Goal: Contribute content: Contribute content

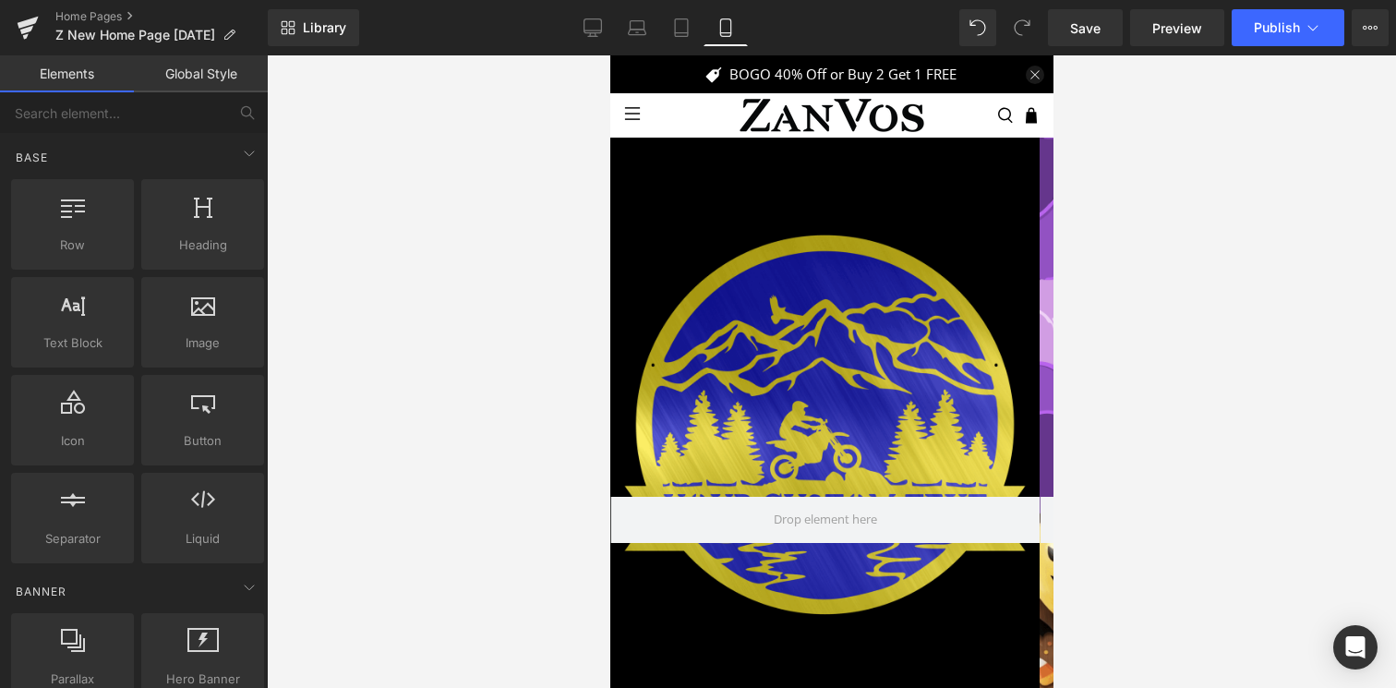
click at [1358, 105] on div at bounding box center [832, 371] width 1130 height 633
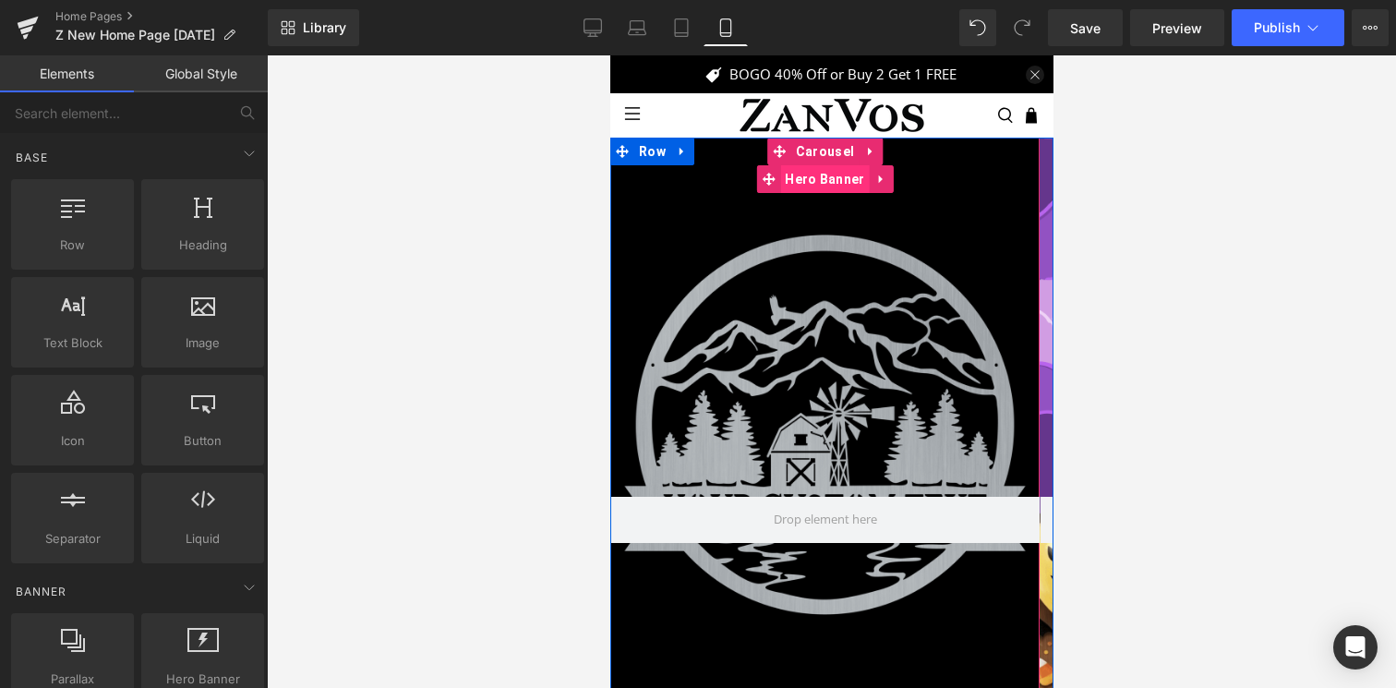
click at [815, 178] on span "Hero Banner" at bounding box center [823, 179] width 89 height 28
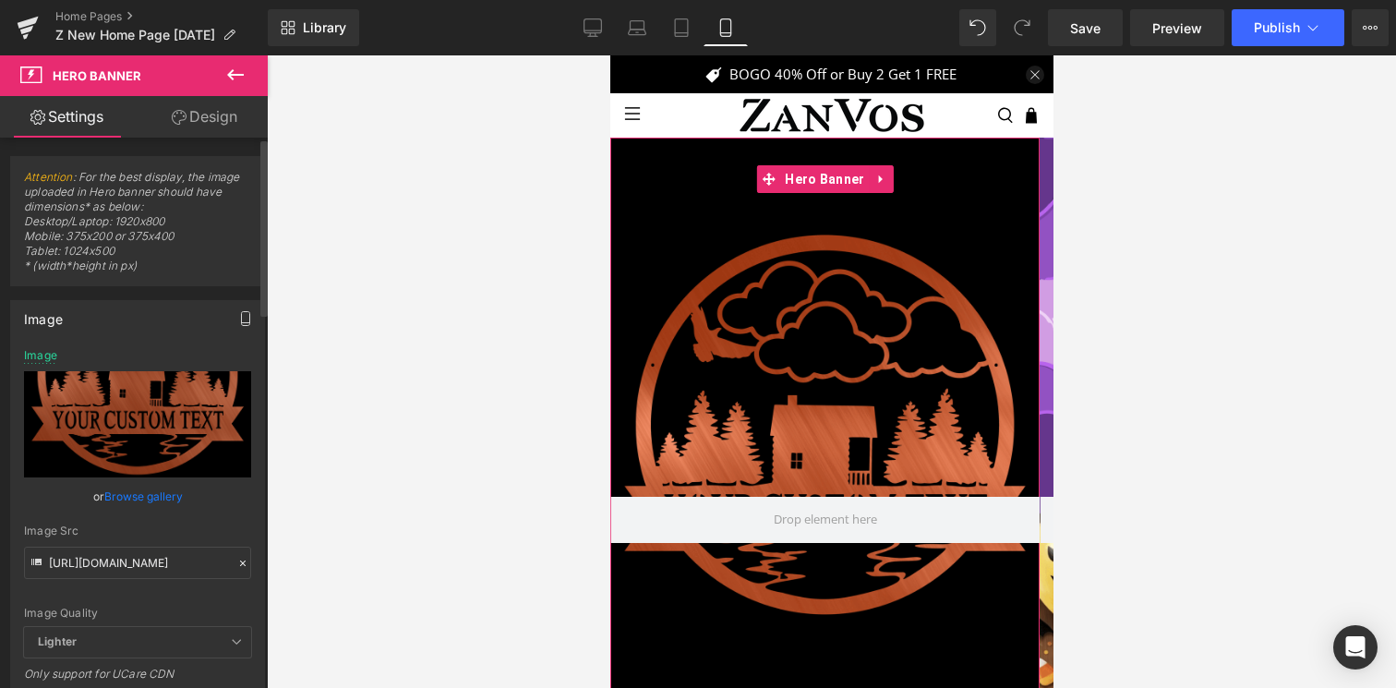
click at [231, 325] on button "button" at bounding box center [246, 318] width 30 height 35
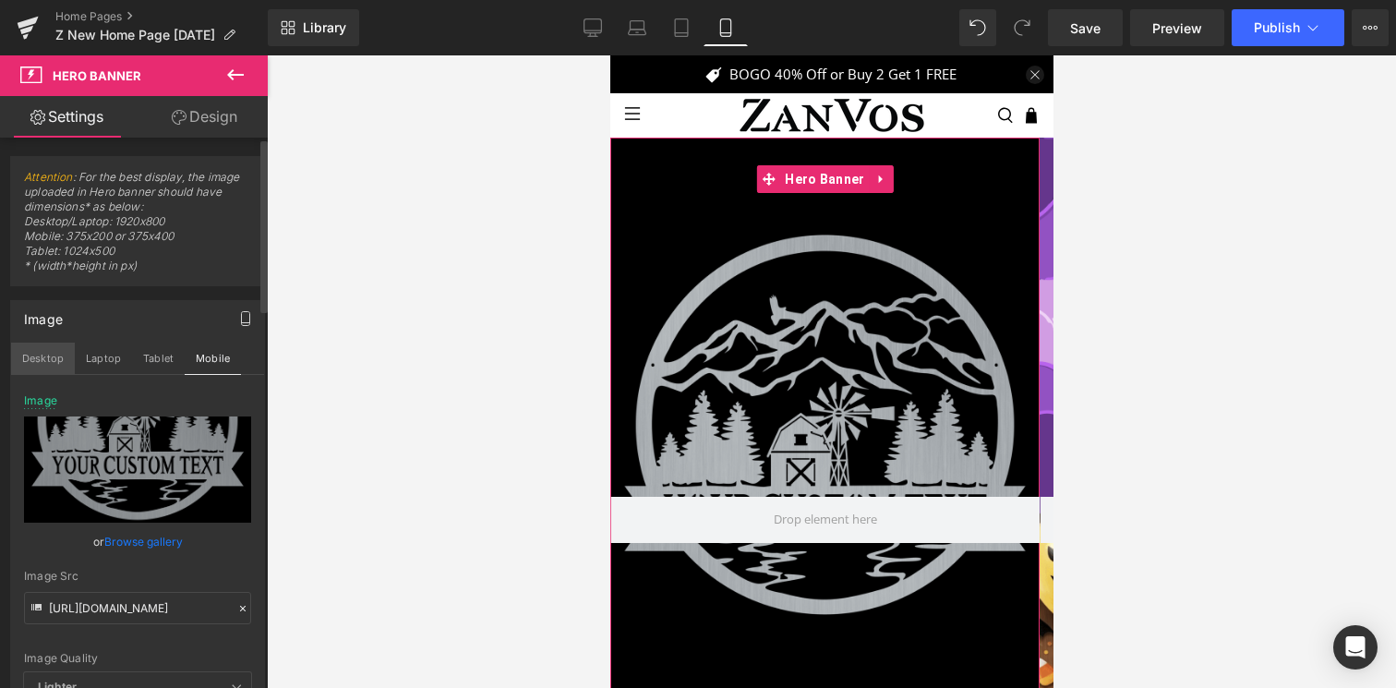
click at [34, 362] on button "Desktop" at bounding box center [43, 358] width 64 height 31
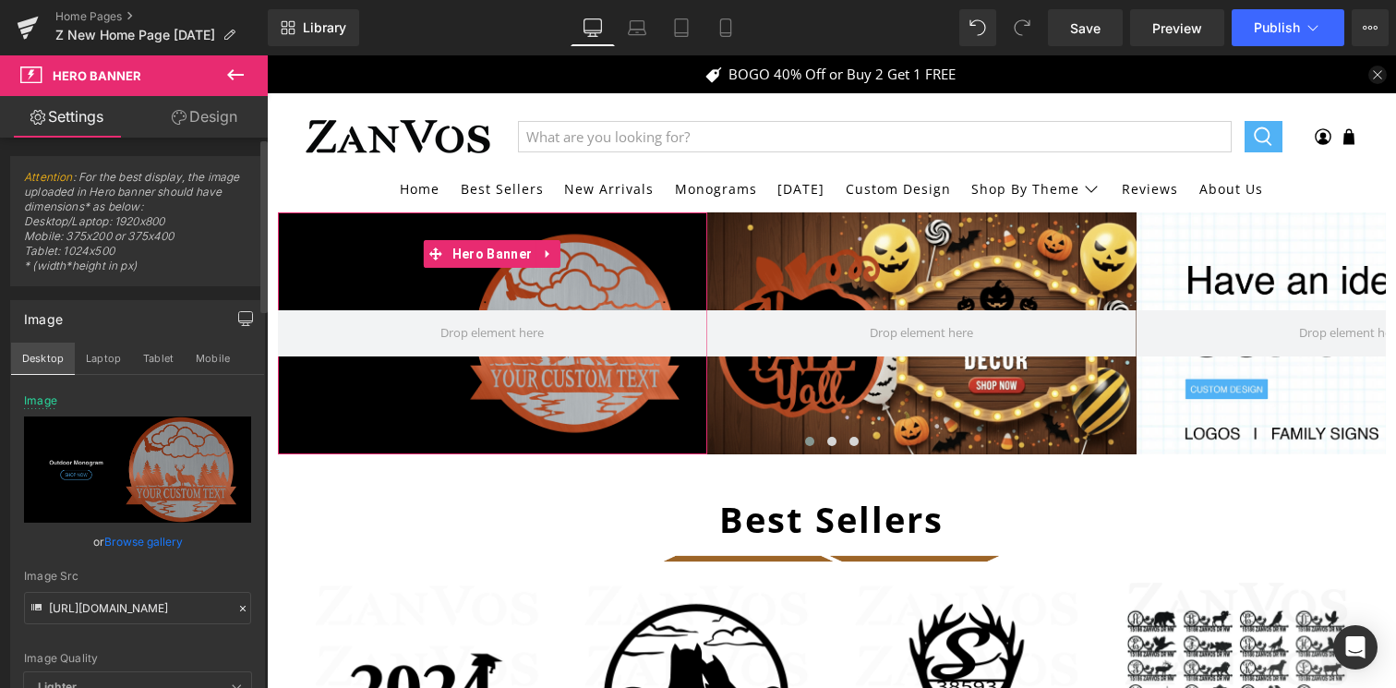
type input "[URL][DOMAIN_NAME]"
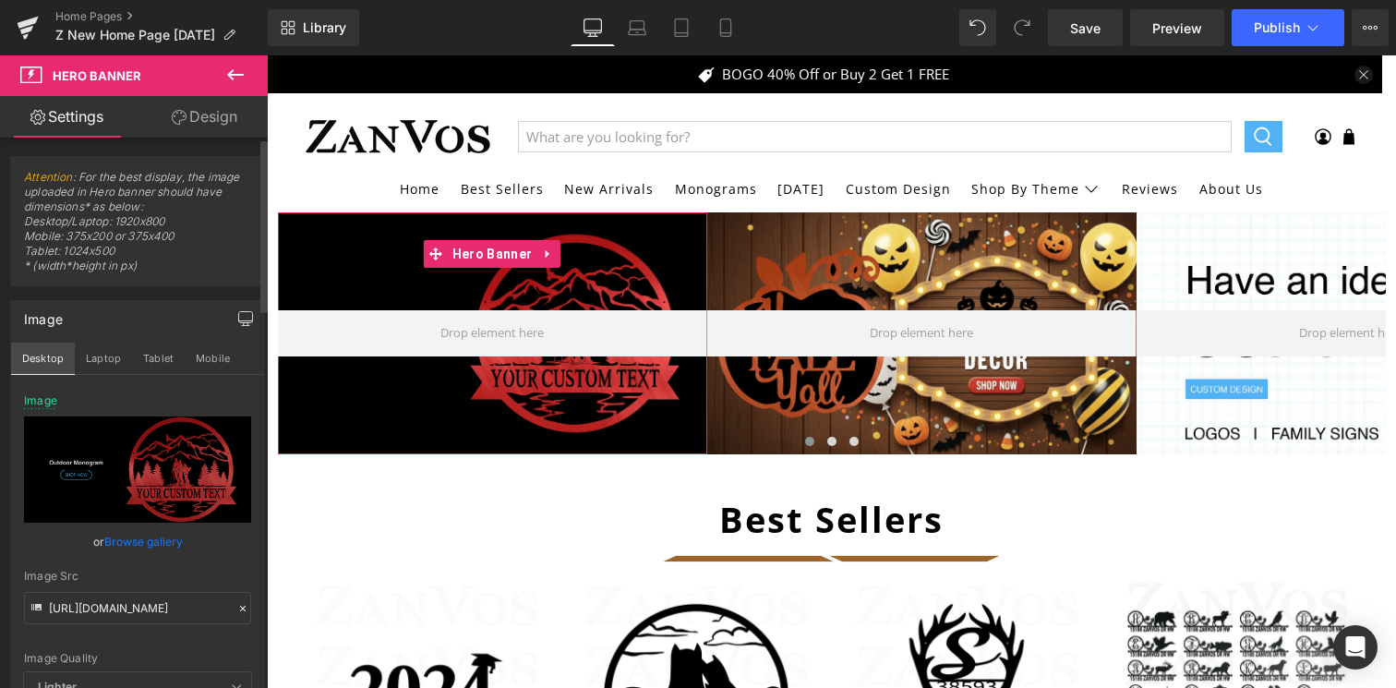
scroll to position [75, 0]
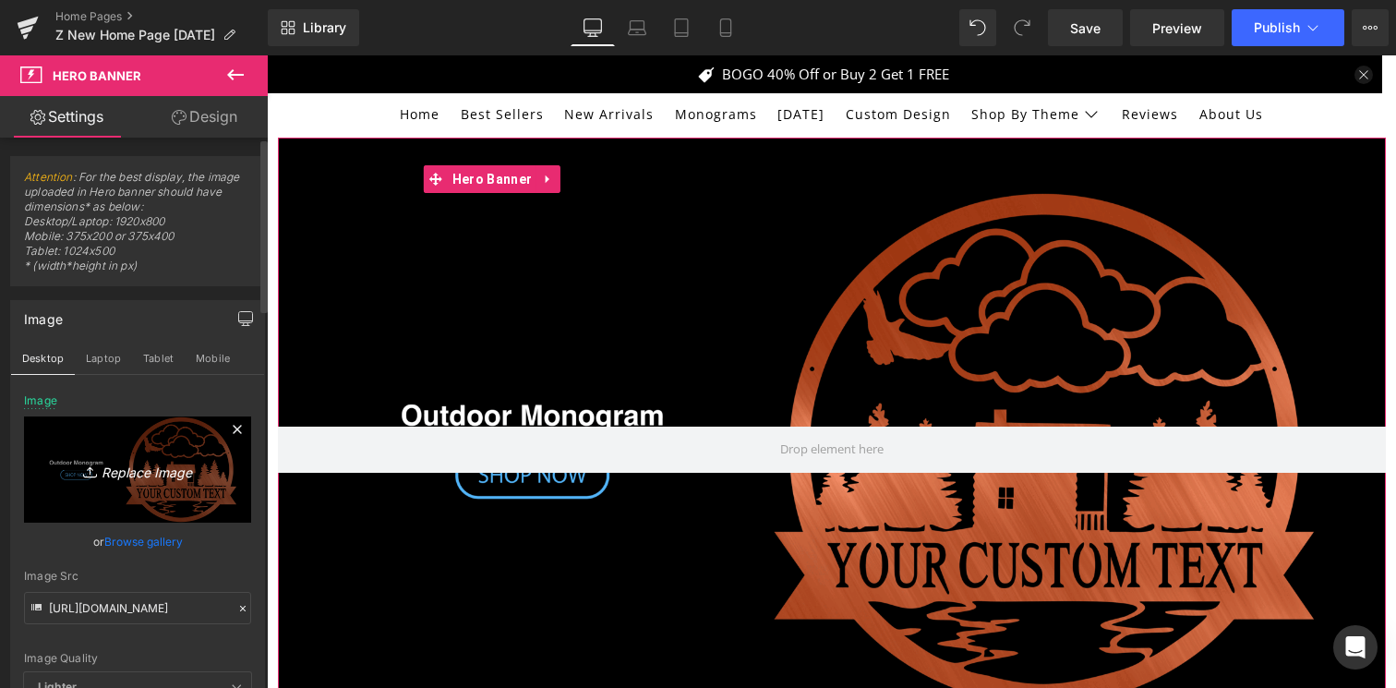
click at [164, 470] on icon "Replace Image" at bounding box center [138, 469] width 148 height 23
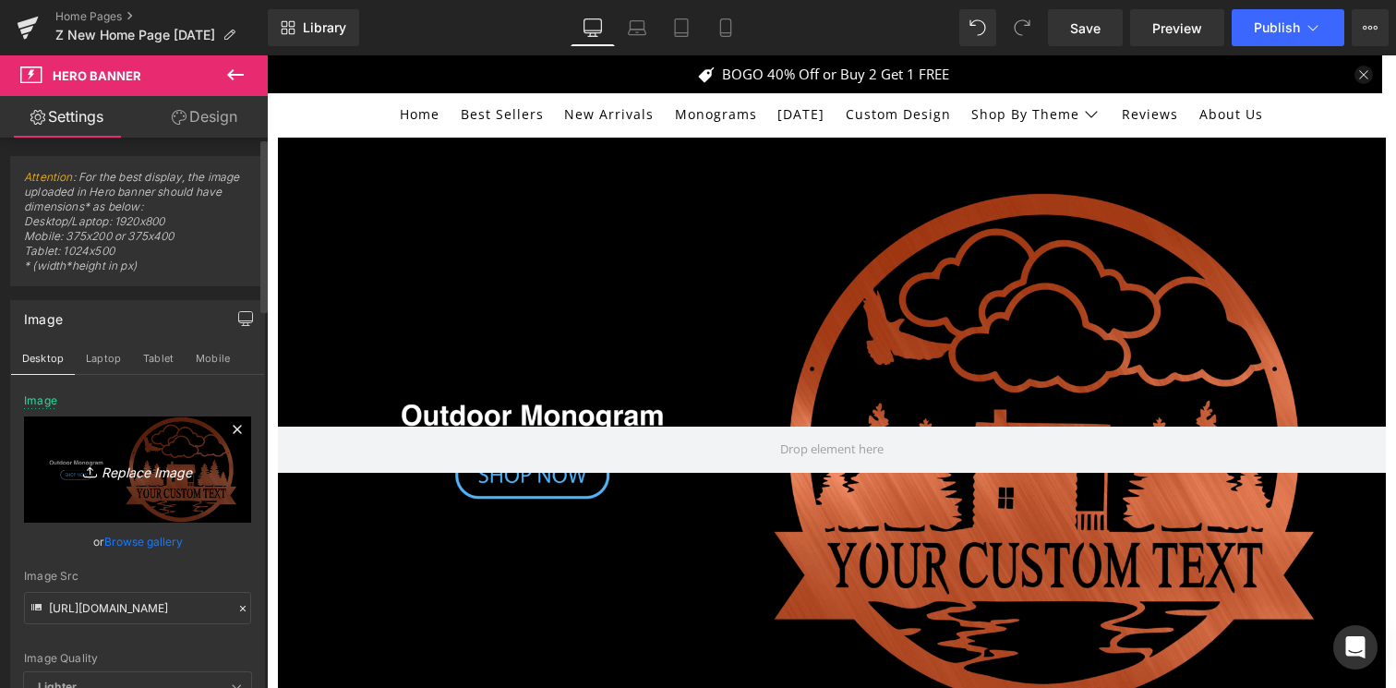
type input "C:\fakepath\ezgif.com-animated-gif-maker (17).gif"
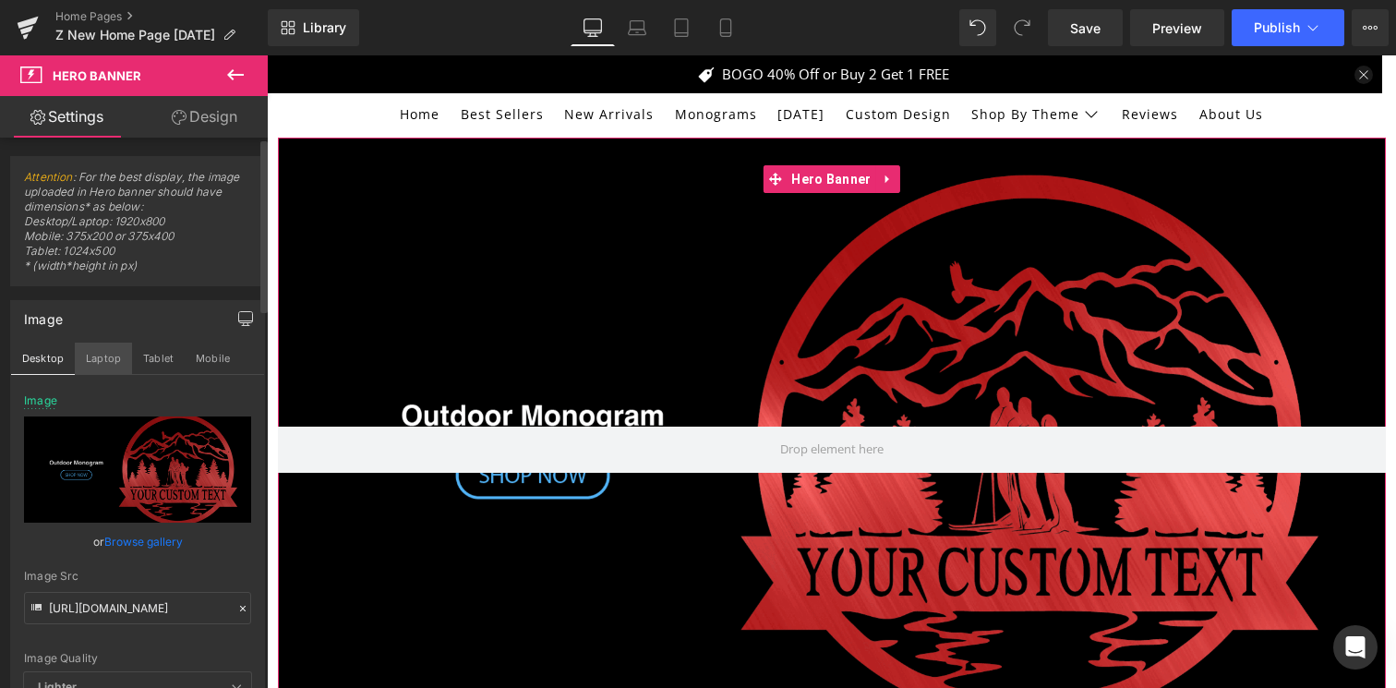
click at [94, 359] on button "Laptop" at bounding box center [103, 358] width 57 height 31
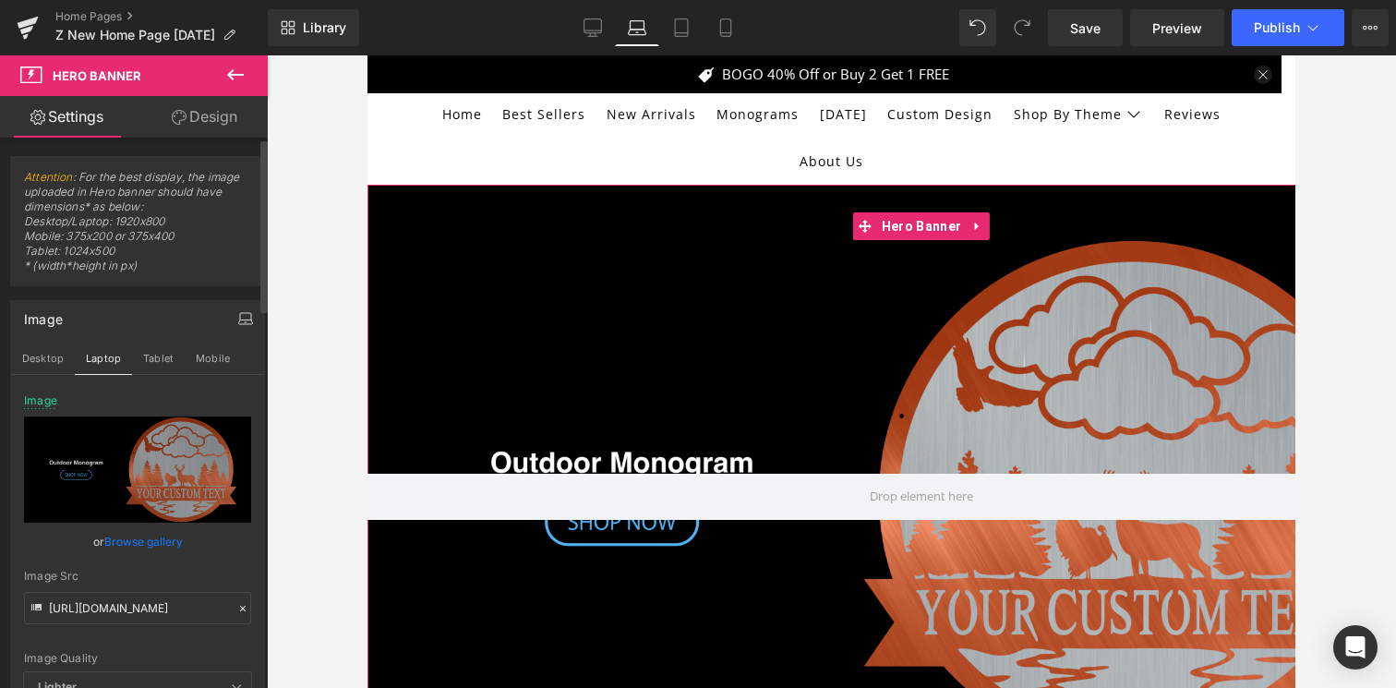
type input "[URL][DOMAIN_NAME]"
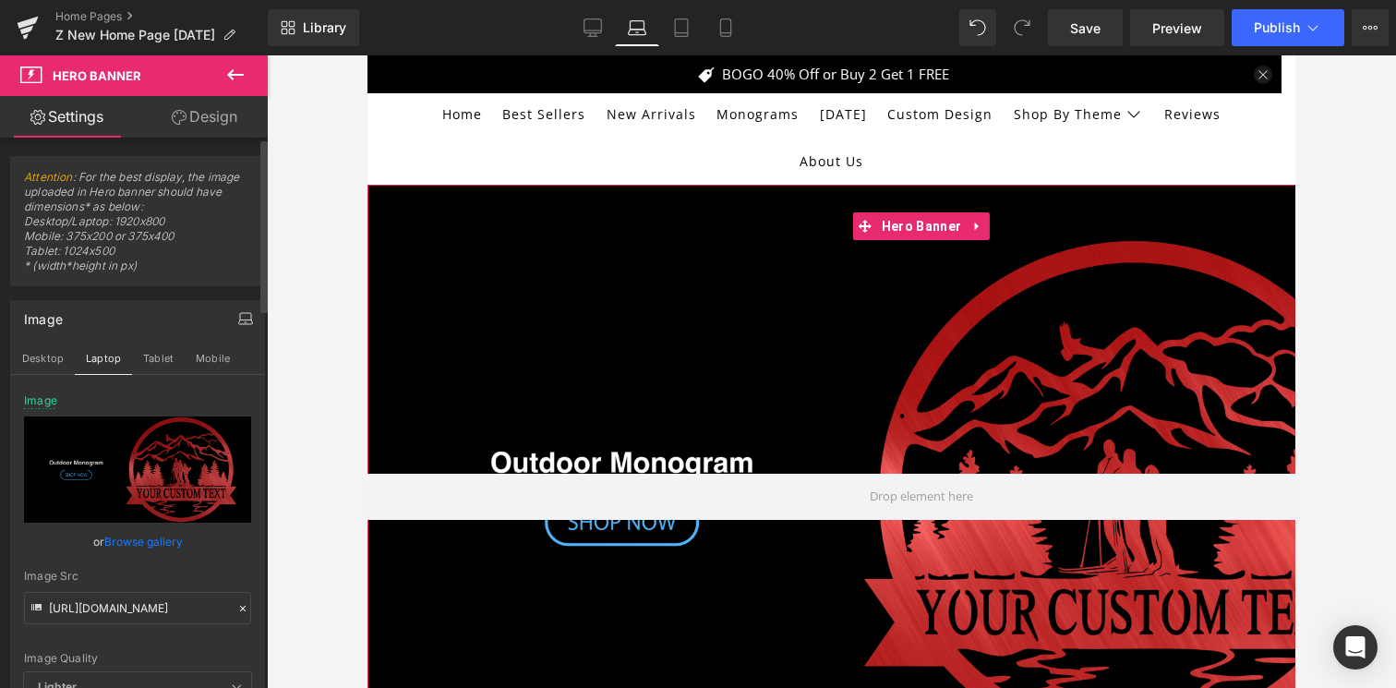
scroll to position [122, 0]
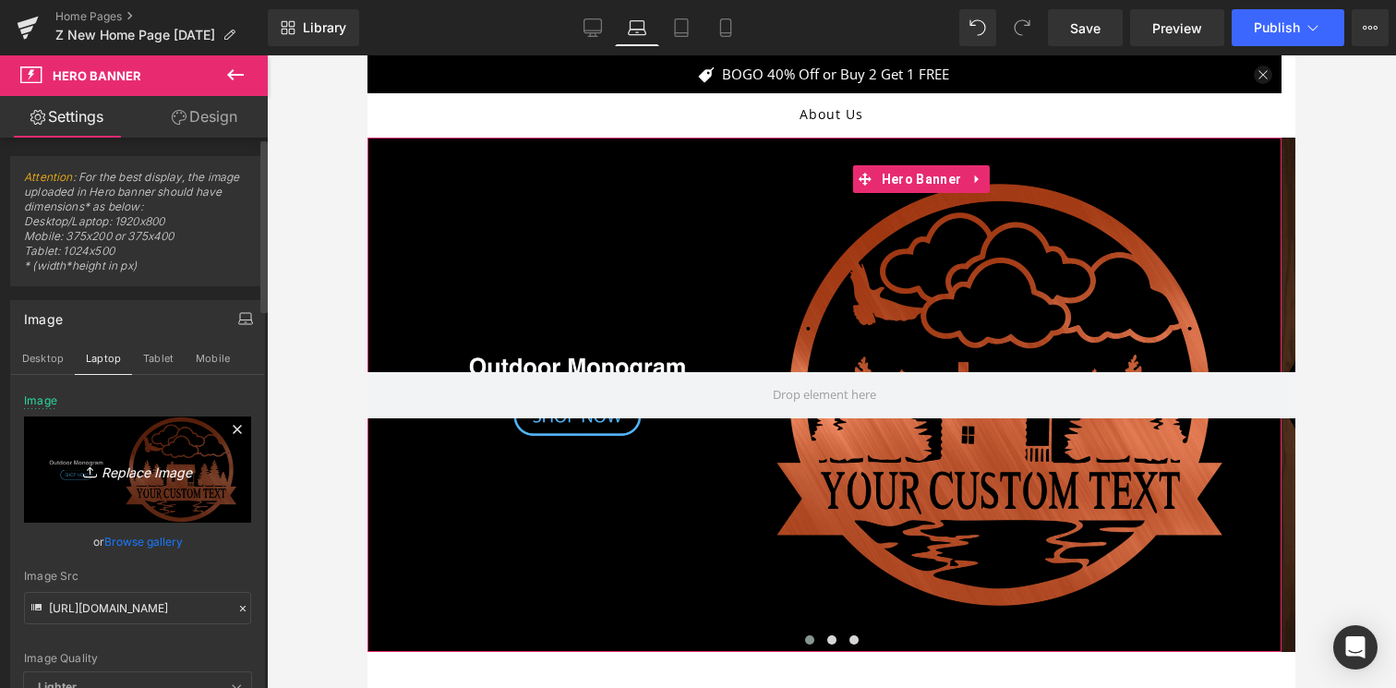
click at [134, 456] on link "Replace Image" at bounding box center [137, 470] width 227 height 106
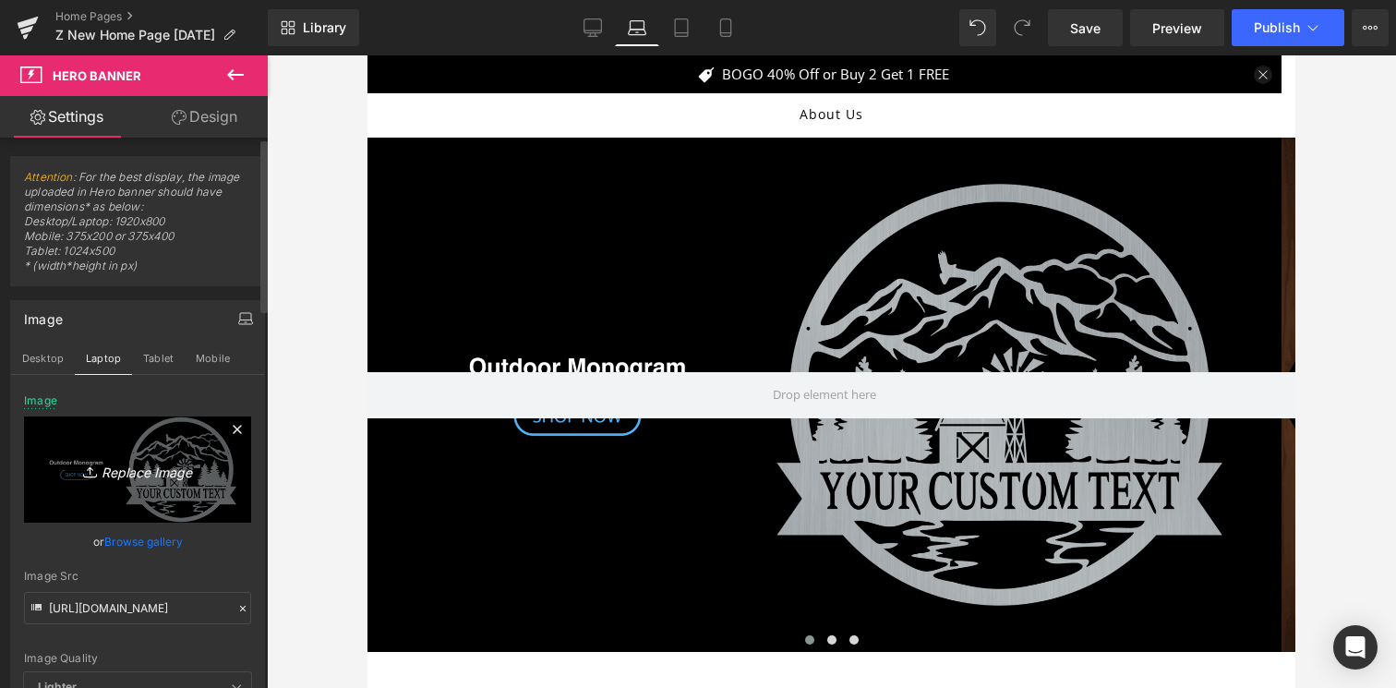
type input "C:\fakepath\ezgif.com-animated-gif-maker (17).gif"
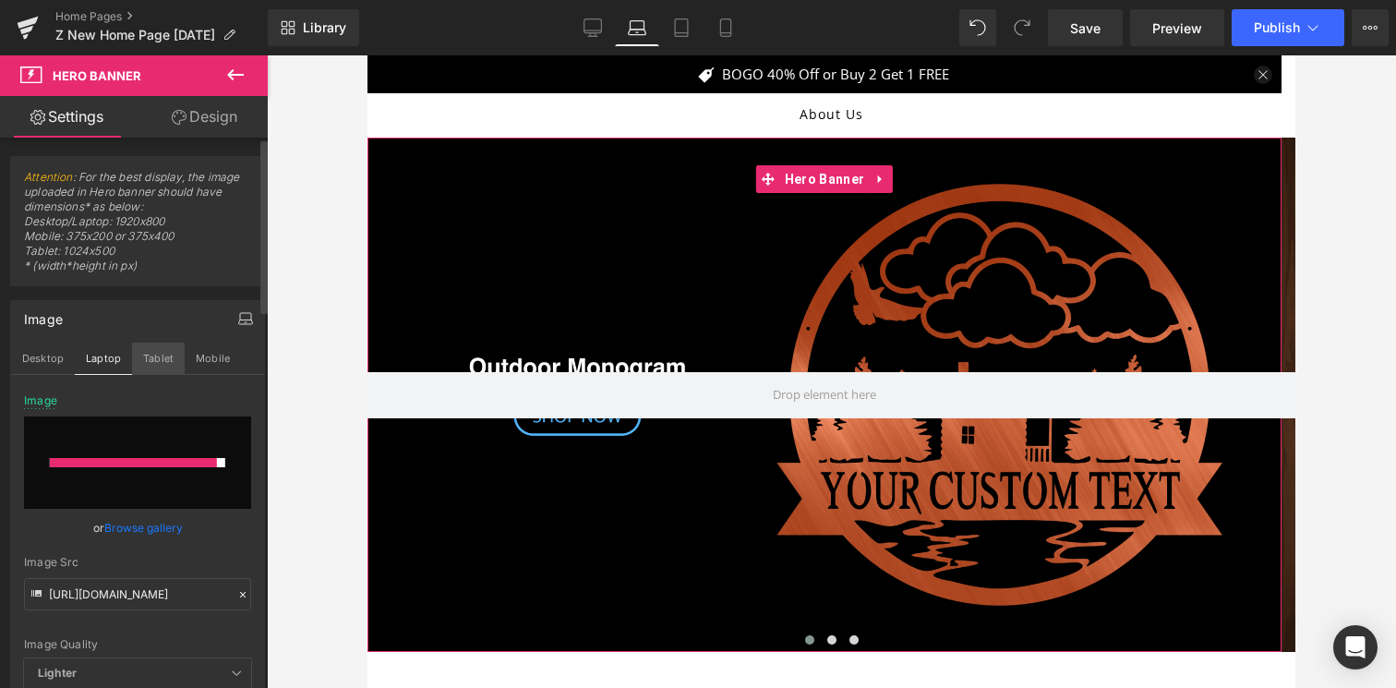
click at [144, 353] on button "Tablet" at bounding box center [158, 358] width 53 height 31
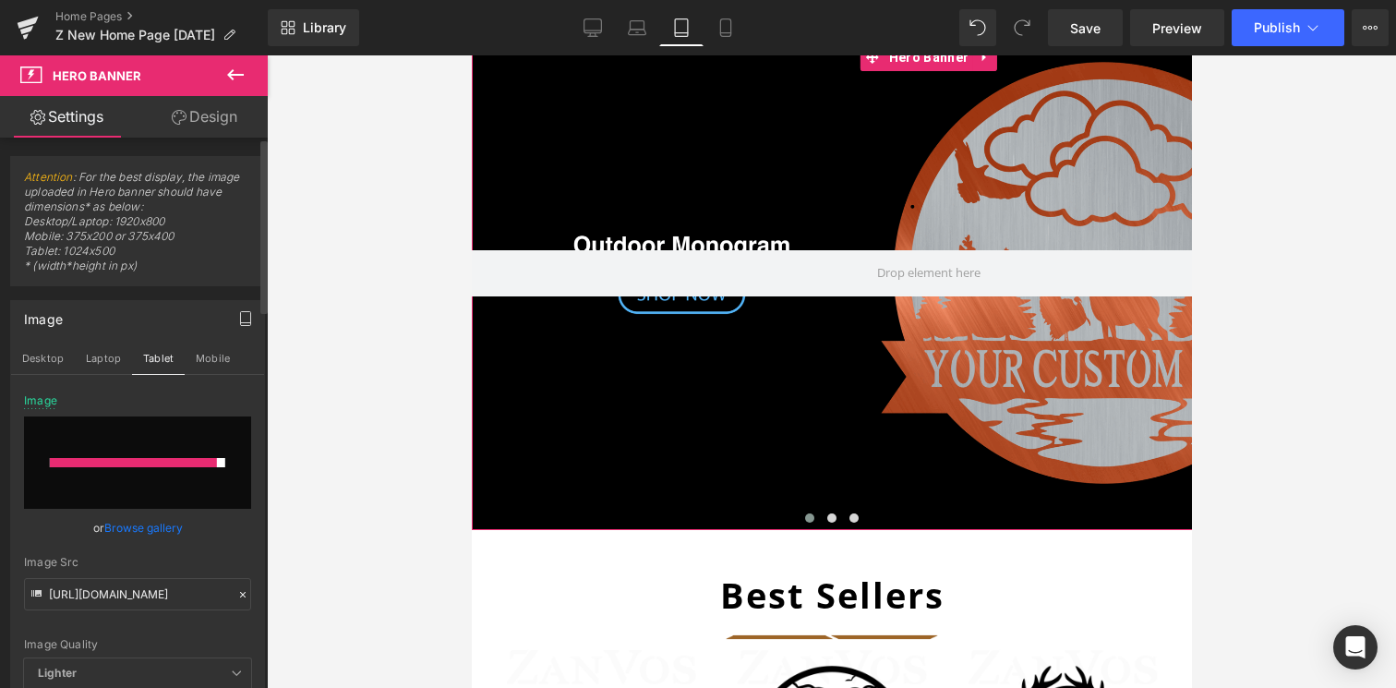
type input "[URL][DOMAIN_NAME]"
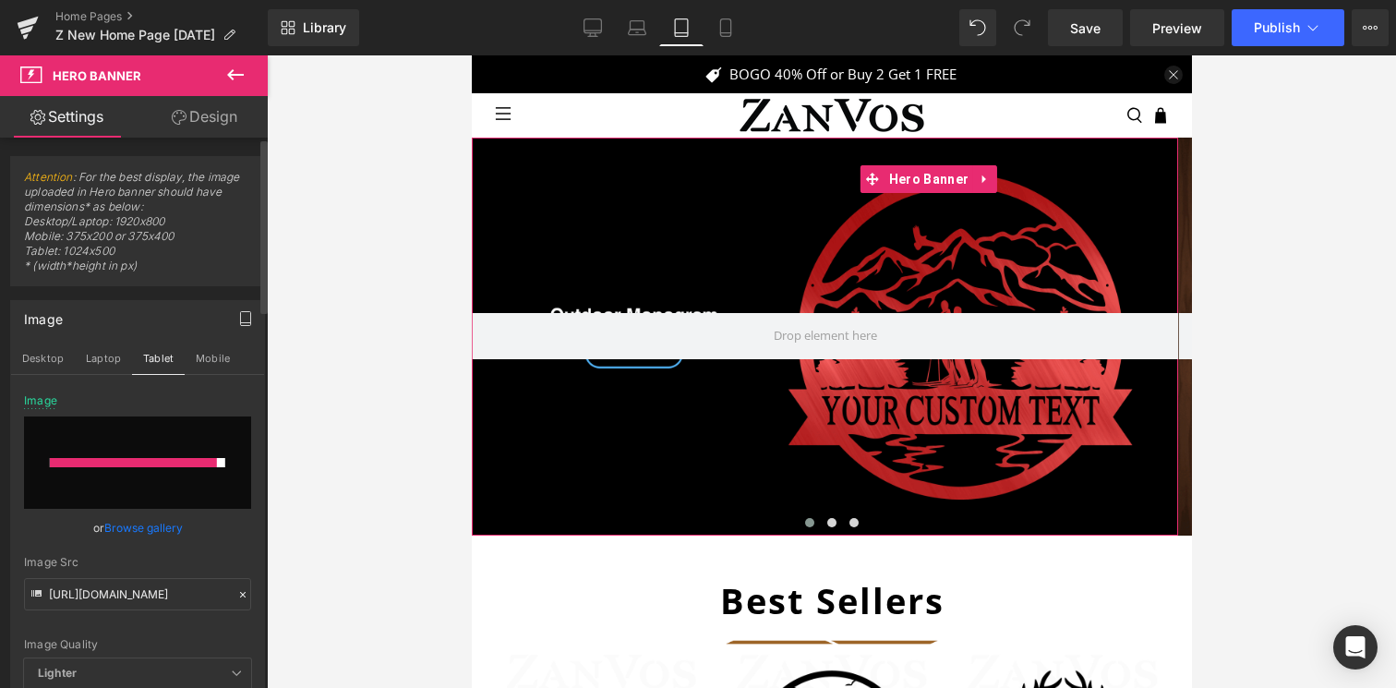
click at [130, 467] on input "file" at bounding box center [137, 463] width 227 height 92
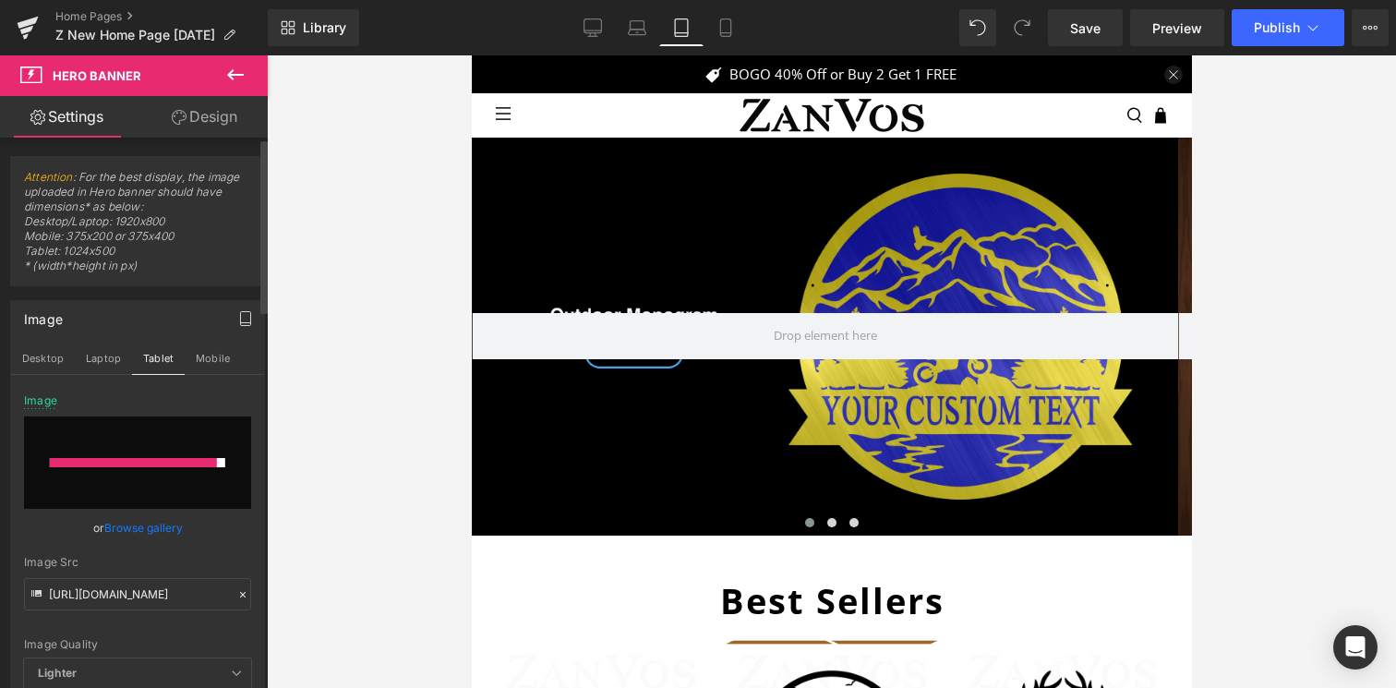
type input "C:\fakepath\ezgif.com-animated-gif-maker (17).gif"
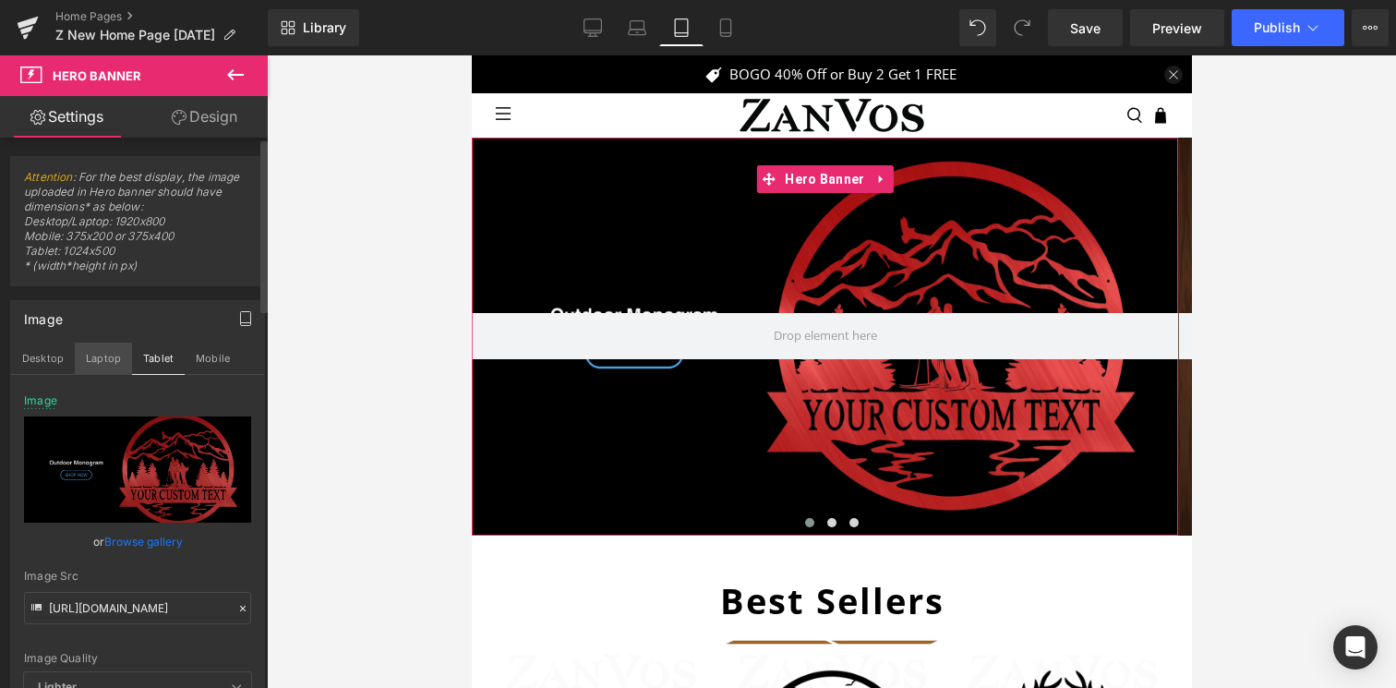
click at [112, 353] on button "Laptop" at bounding box center [103, 358] width 57 height 31
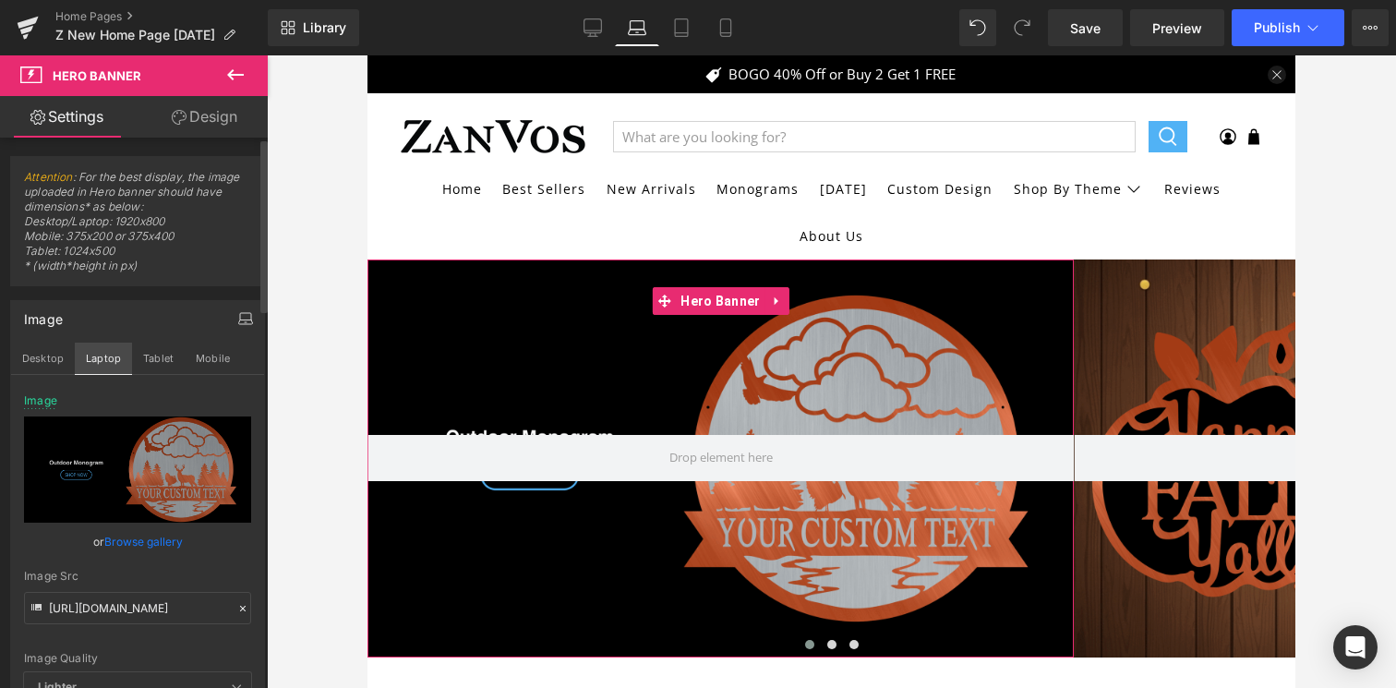
type input "[URL][DOMAIN_NAME]"
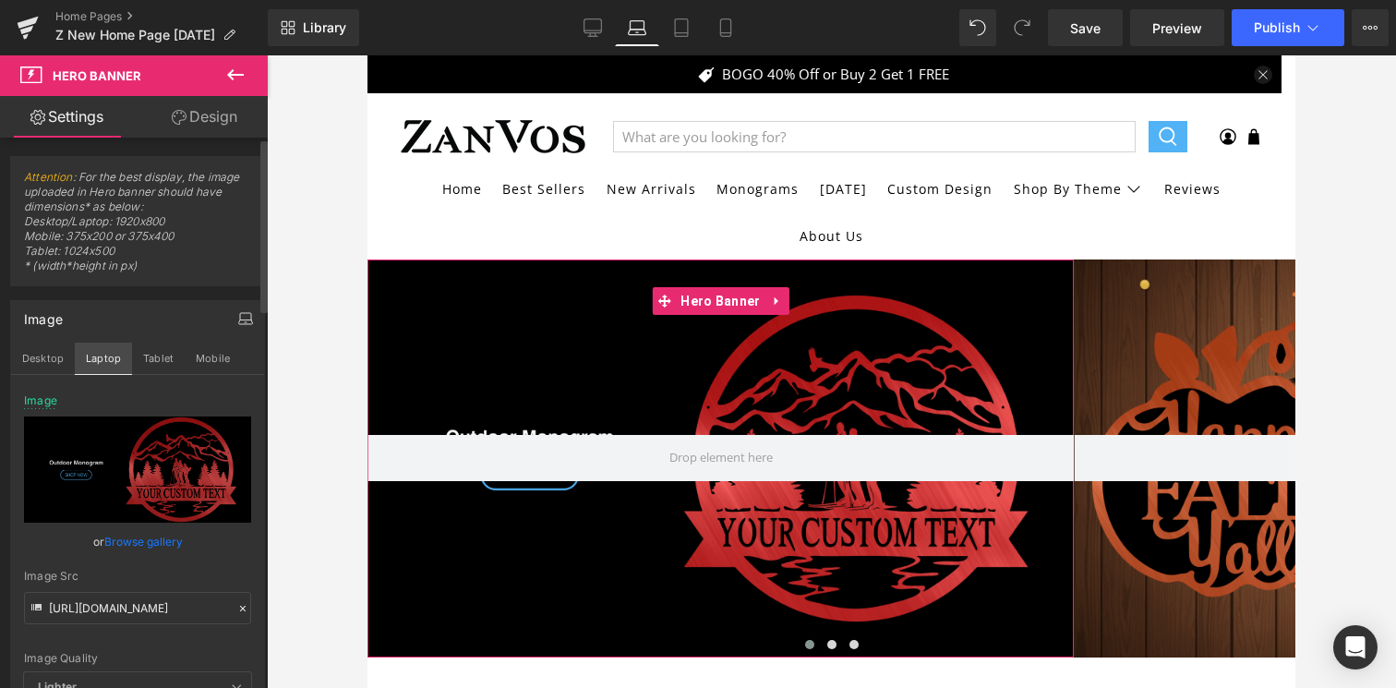
scroll to position [122, 0]
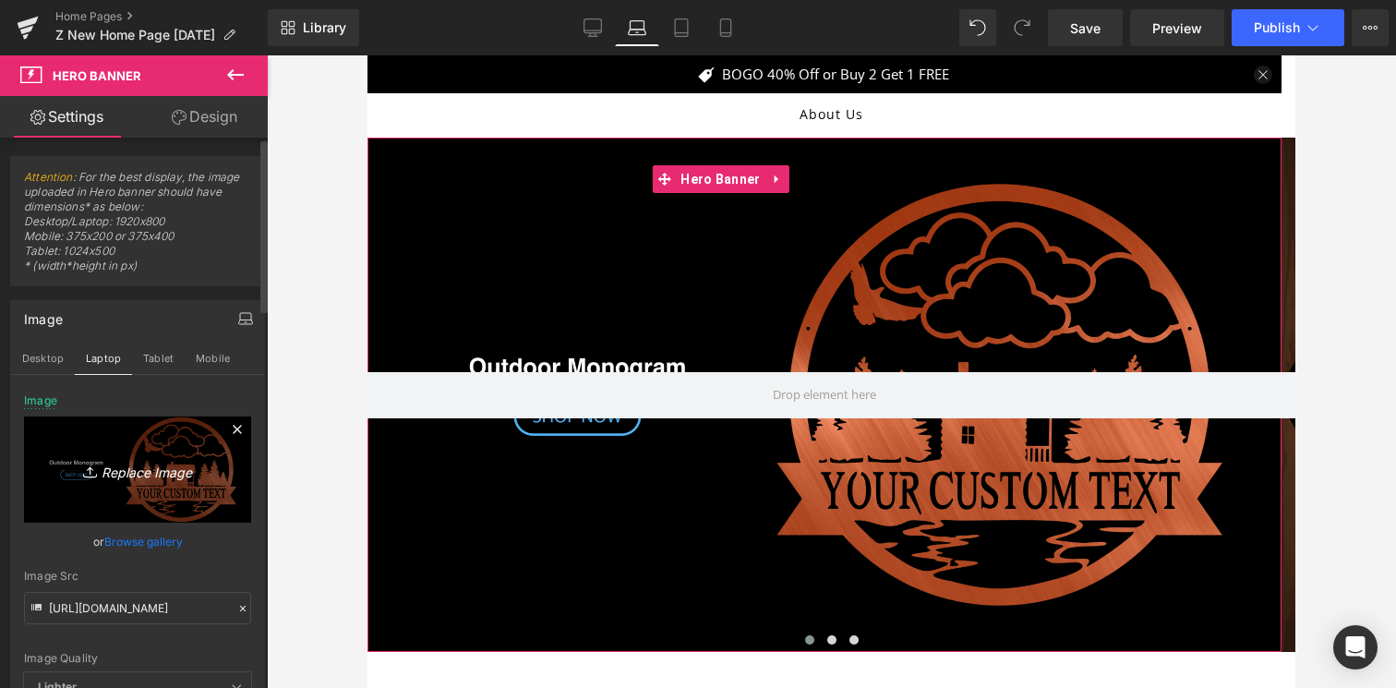
click at [142, 473] on icon "Replace Image" at bounding box center [138, 469] width 148 height 23
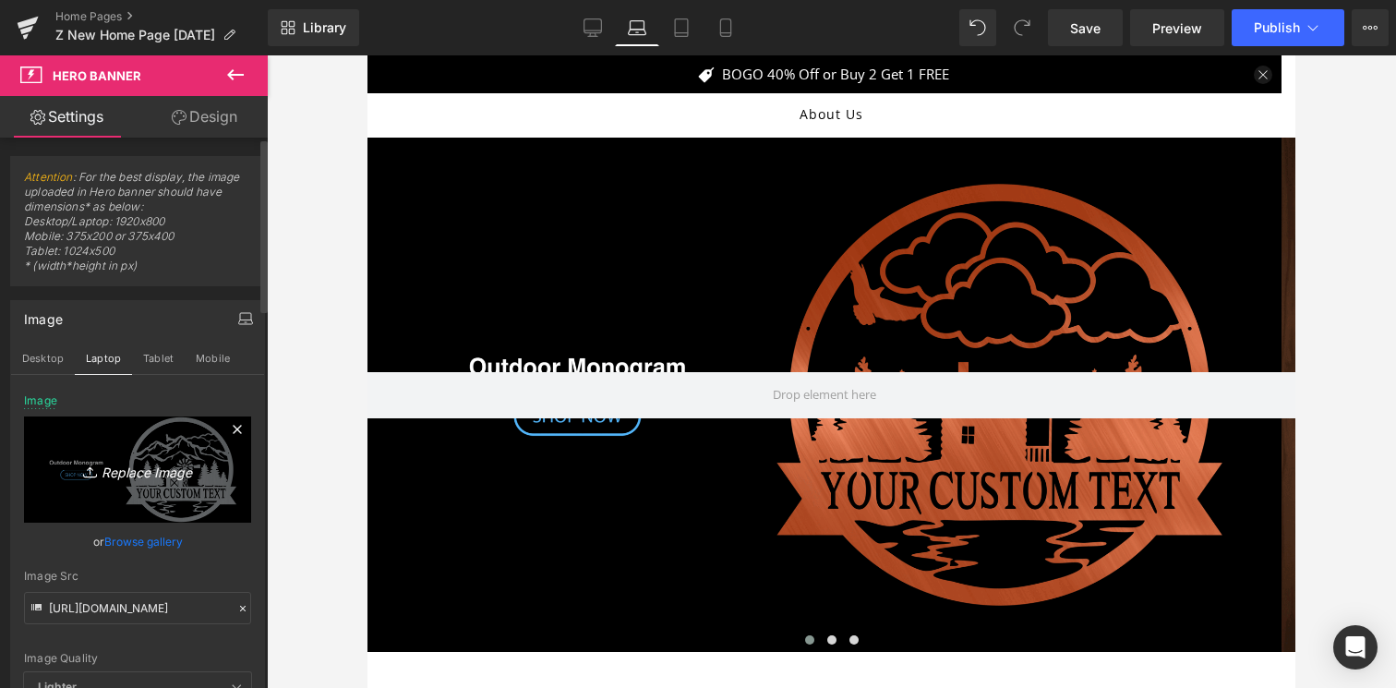
type input "C:\fakepath\ezgif.com-animated-gif-maker (17).gif"
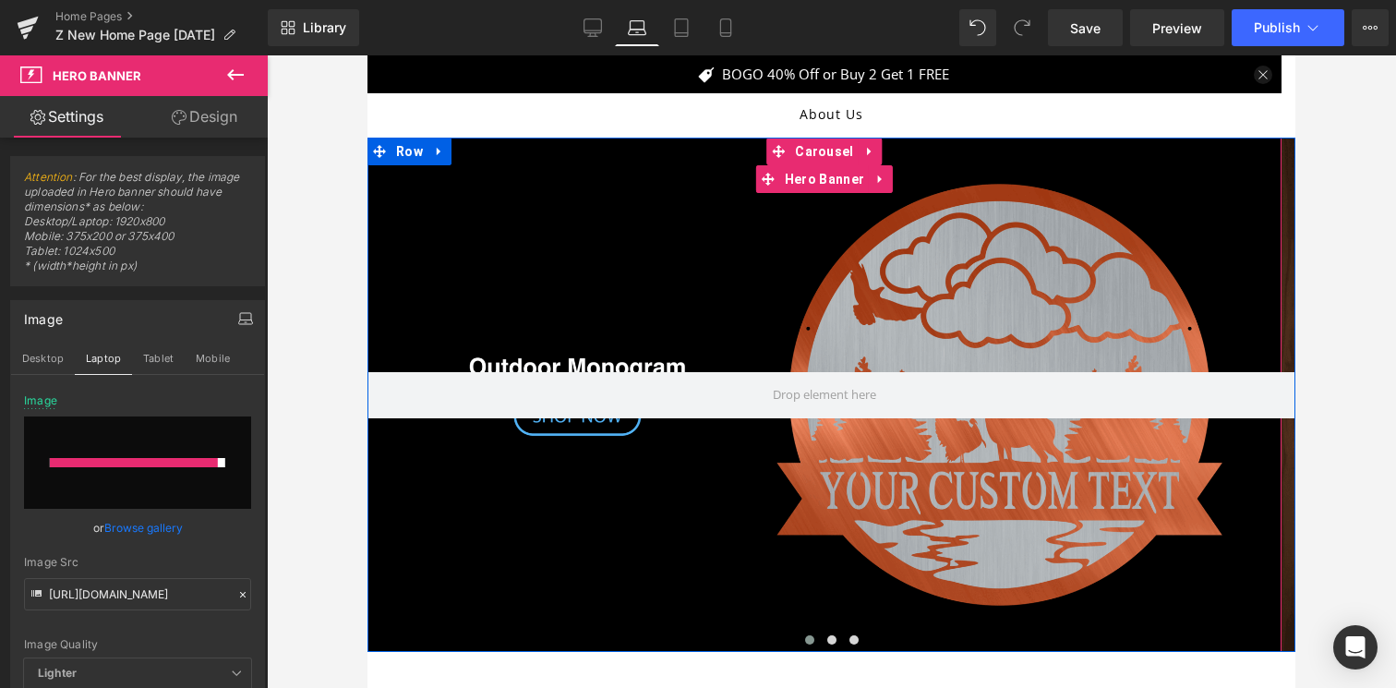
type input "[URL][DOMAIN_NAME]"
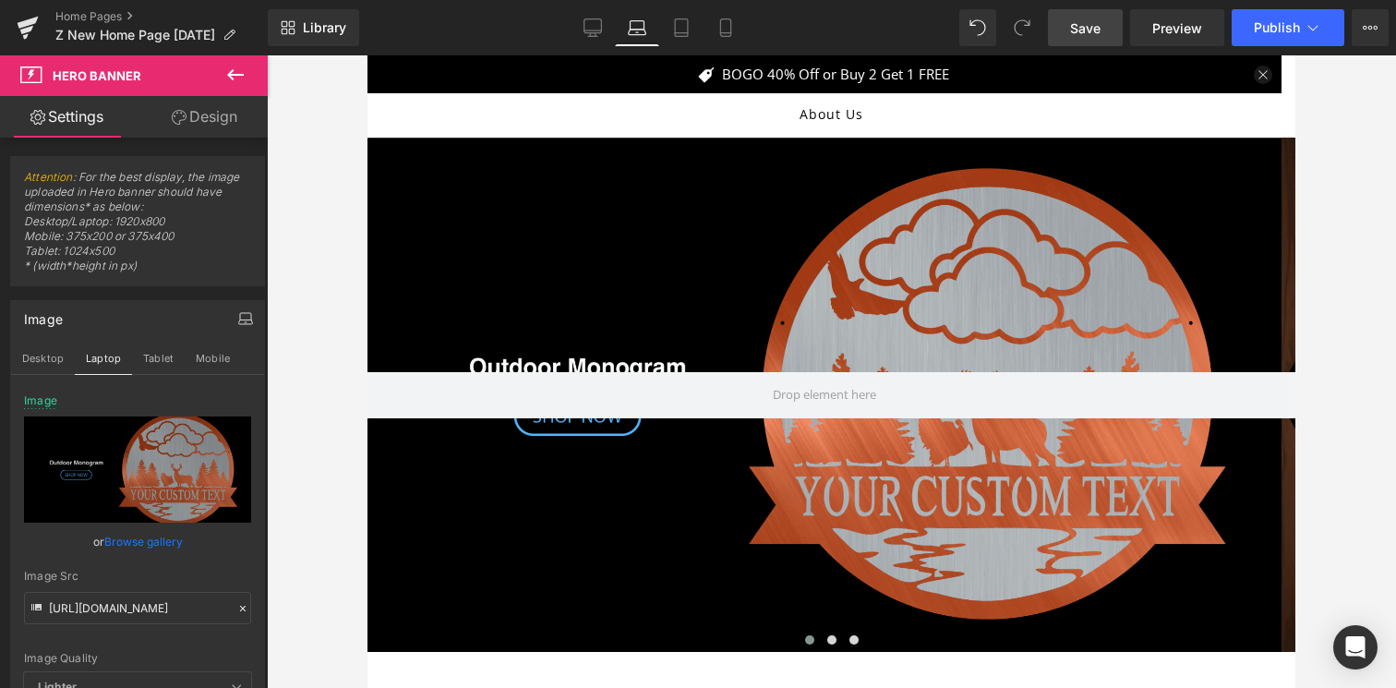
click at [1079, 42] on link "Save" at bounding box center [1085, 27] width 75 height 37
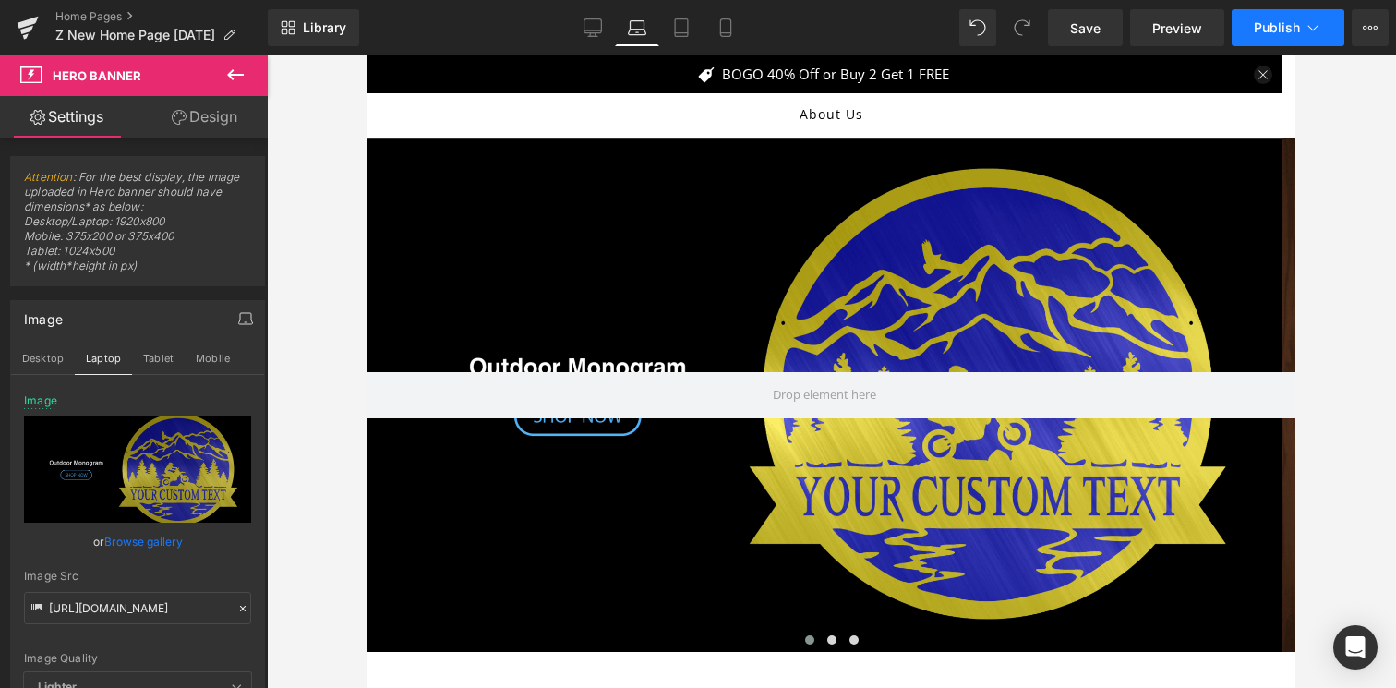
click at [1298, 25] on span "Publish" at bounding box center [1277, 27] width 46 height 15
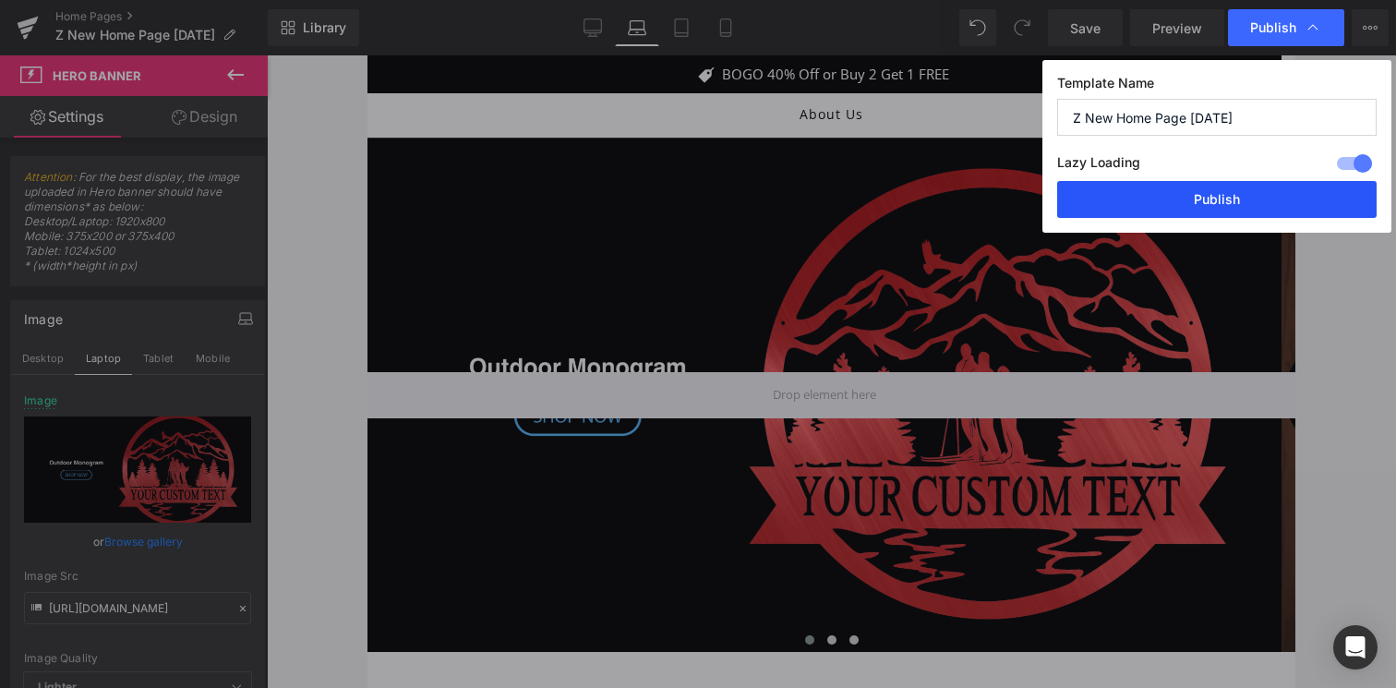
click at [1213, 198] on button "Publish" at bounding box center [1217, 199] width 320 height 37
